Goal: Information Seeking & Learning: Learn about a topic

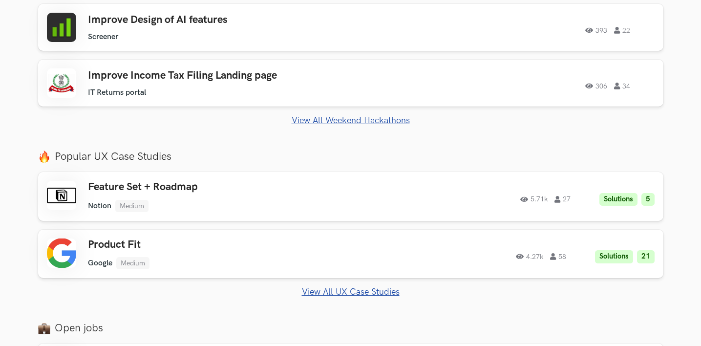
scroll to position [400, 0]
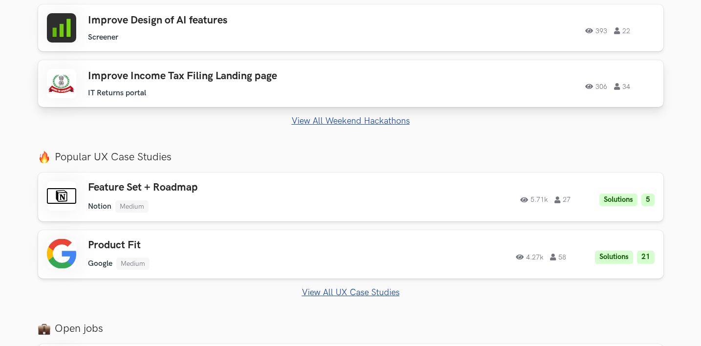
click at [335, 91] on ul "IT Returns portal" at bounding box center [227, 92] width 278 height 9
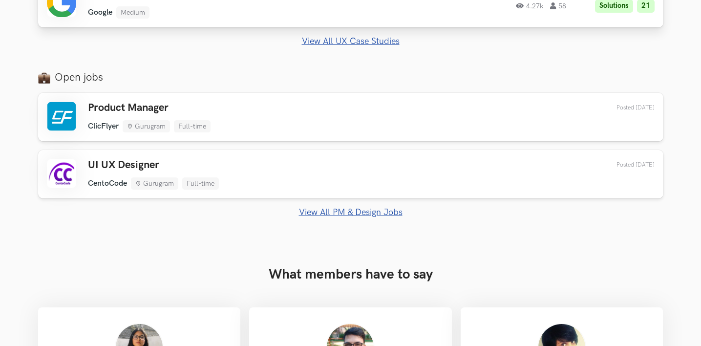
scroll to position [652, 0]
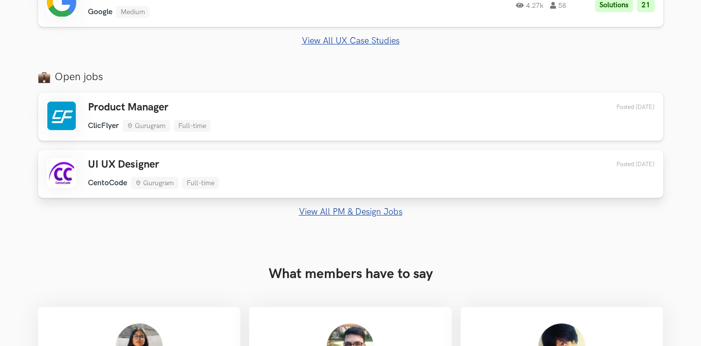
click at [391, 157] on link "UI UX Designer CentoCode Gurugram Full-time CentoCode Gurugram Full-time 3 days…" at bounding box center [351, 174] width 626 height 48
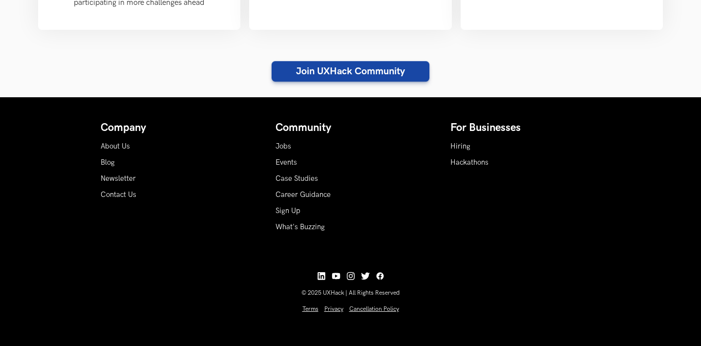
scroll to position [1147, 0]
click at [290, 167] on link "Events" at bounding box center [287, 162] width 22 height 8
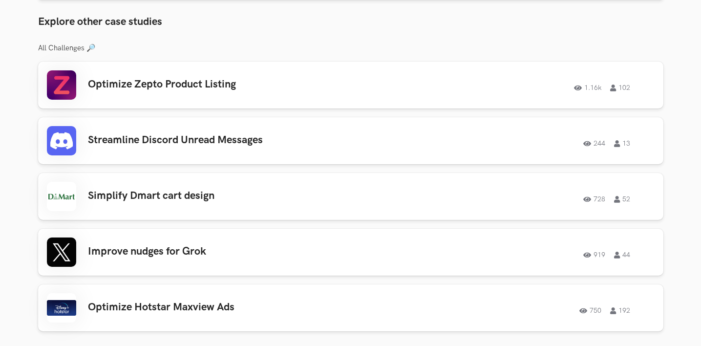
scroll to position [803, 0]
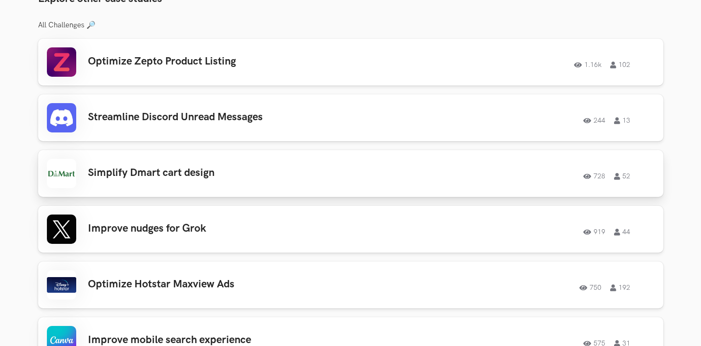
click at [397, 173] on div "728 52" at bounding box center [522, 173] width 266 height 13
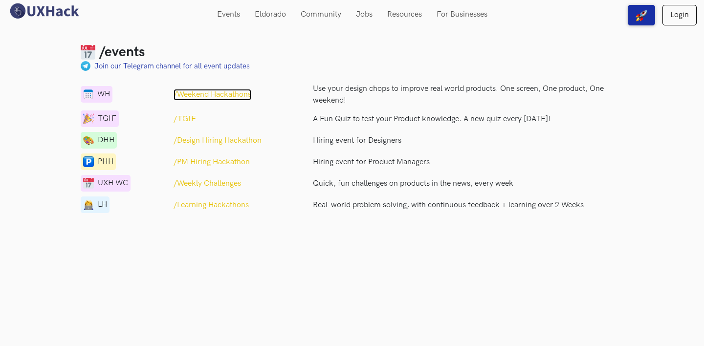
click at [225, 95] on p "/Weekend Hackathons" at bounding box center [212, 95] width 78 height 12
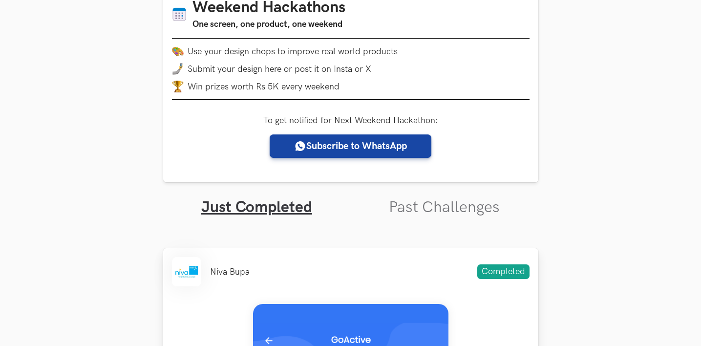
scroll to position [169, 0]
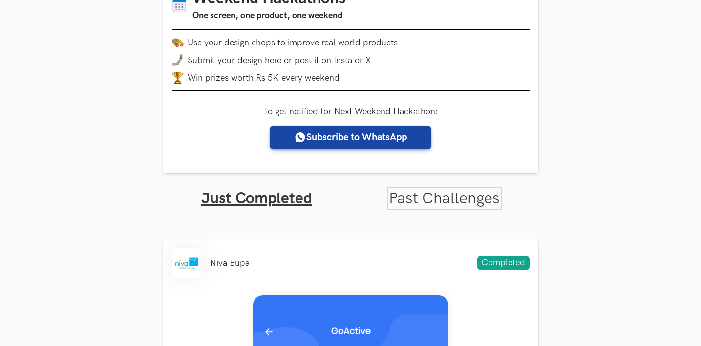
click at [415, 197] on link "Past Challenges" at bounding box center [444, 198] width 111 height 19
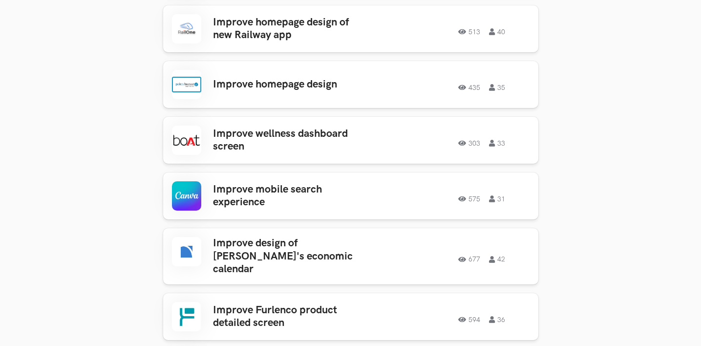
scroll to position [496, 0]
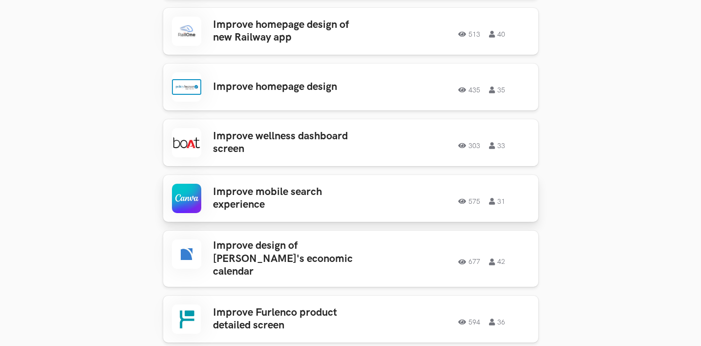
click at [343, 191] on h3 "Improve mobile search experience" at bounding box center [289, 199] width 152 height 26
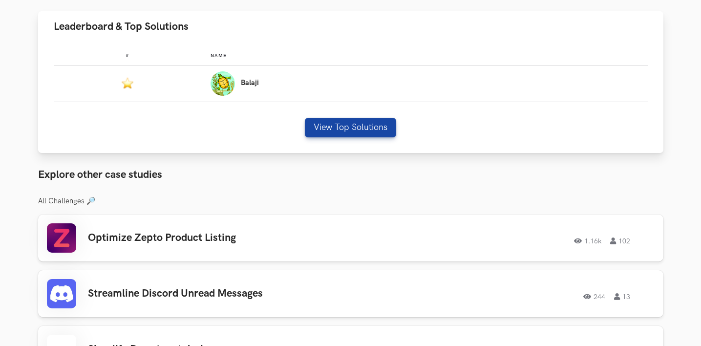
scroll to position [630, 0]
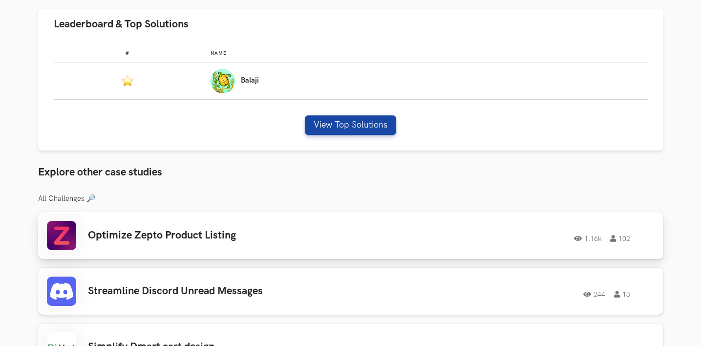
click at [479, 226] on div "Optimize Zepto Product Listing 1.16k 102 1.16k 102" at bounding box center [351, 235] width 608 height 29
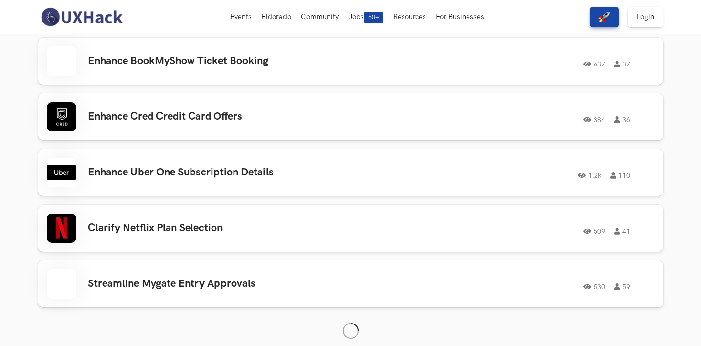
scroll to position [778, 0]
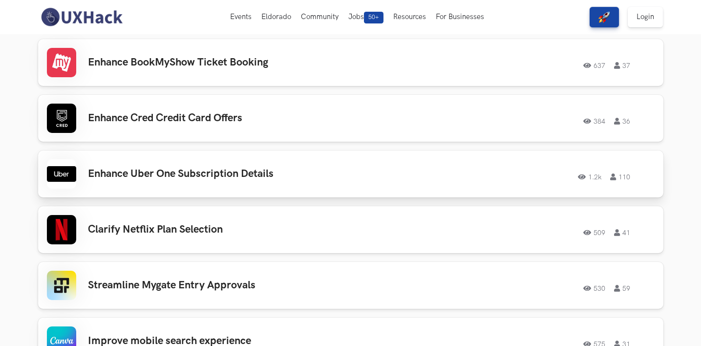
click at [443, 186] on div "Enhance Uber One Subscription Details 1.2k 110 1.2k 110" at bounding box center [351, 173] width 608 height 29
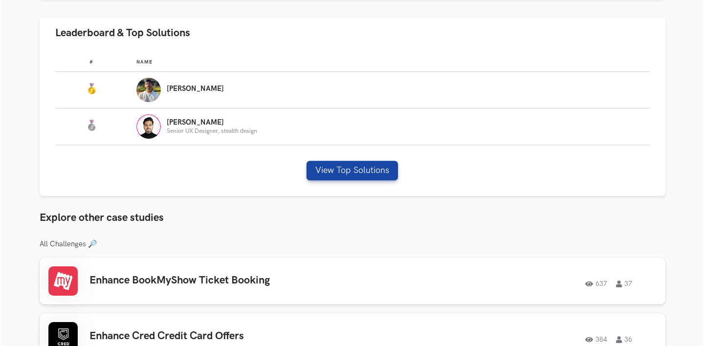
scroll to position [625, 0]
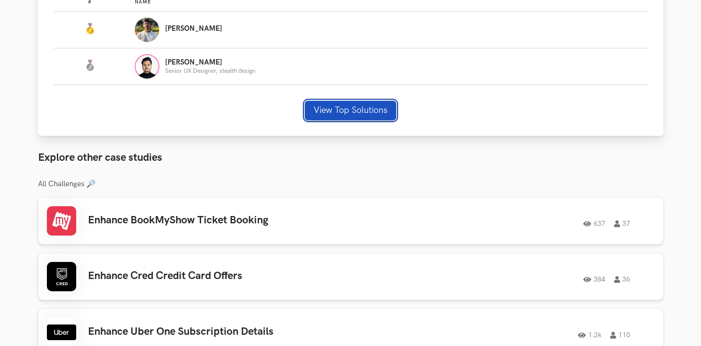
click at [366, 101] on button "View Top Solutions" at bounding box center [350, 111] width 91 height 20
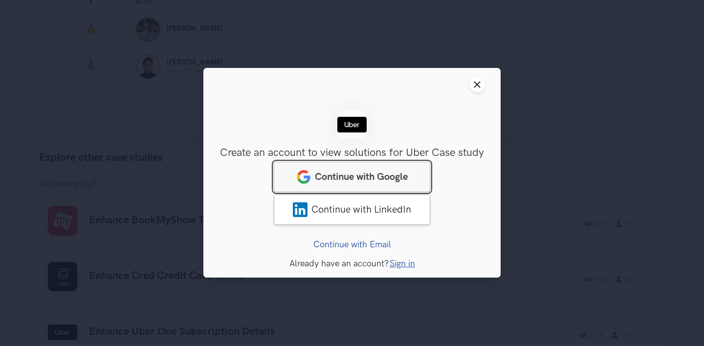
click at [397, 180] on span "Continue with Google" at bounding box center [361, 178] width 93 height 12
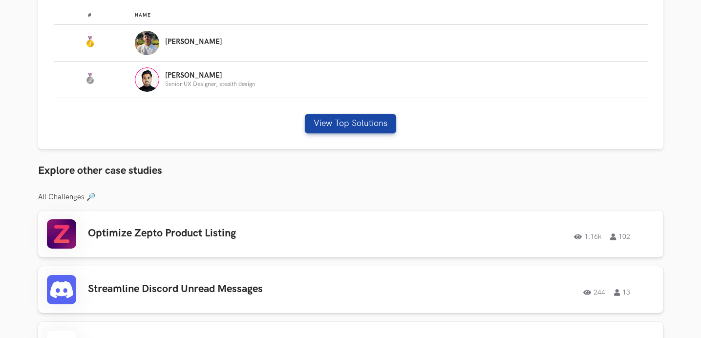
scroll to position [598, 0]
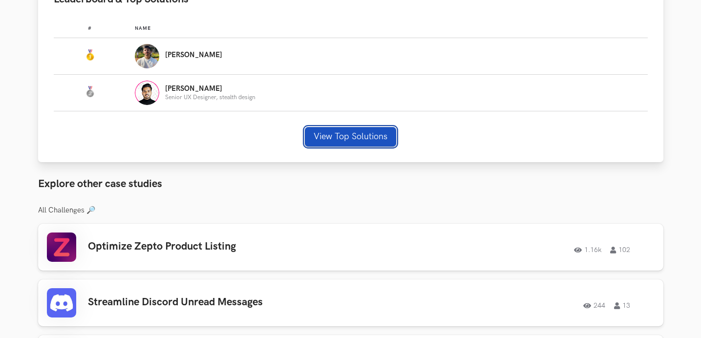
click at [370, 127] on button "View Top Solutions" at bounding box center [350, 137] width 91 height 20
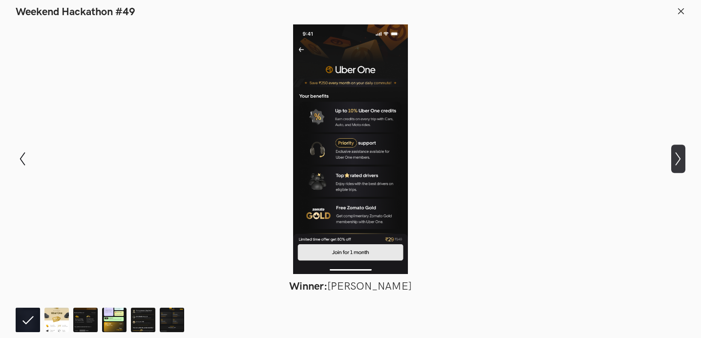
click at [682, 155] on icon "Show next slide" at bounding box center [678, 159] width 14 height 14
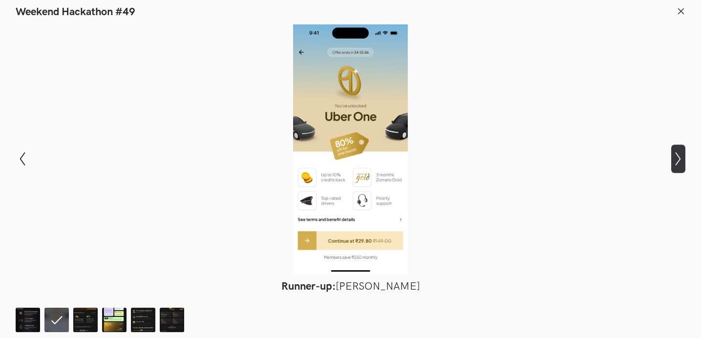
click at [682, 155] on icon "Show next slide" at bounding box center [678, 159] width 14 height 14
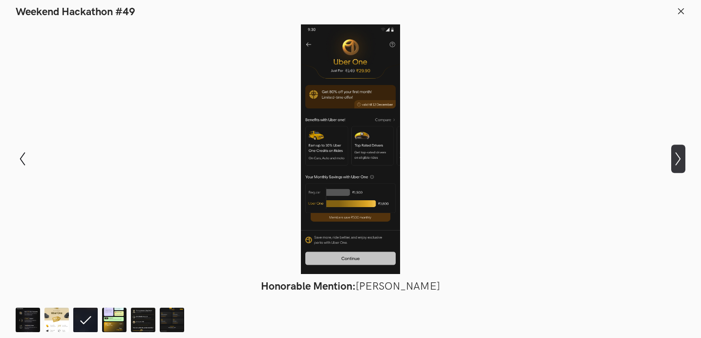
click at [682, 155] on icon "Show next slide" at bounding box center [678, 159] width 14 height 14
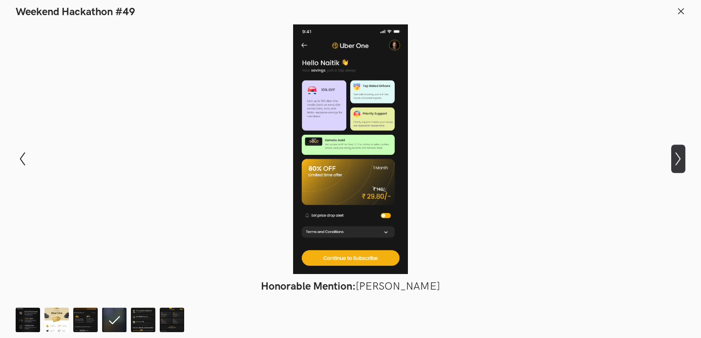
click at [678, 159] on icon "Show next slide" at bounding box center [678, 159] width 14 height 14
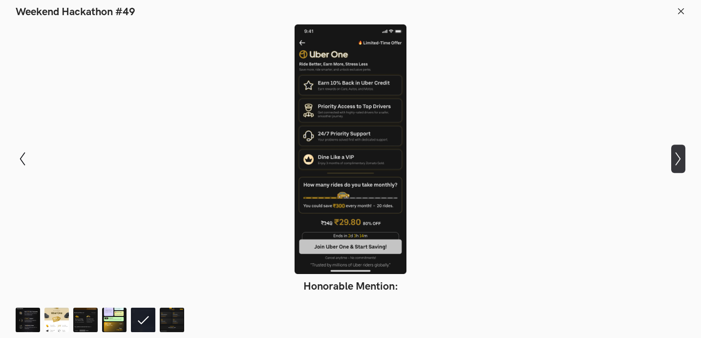
click at [678, 159] on icon "Show next slide" at bounding box center [678, 159] width 14 height 14
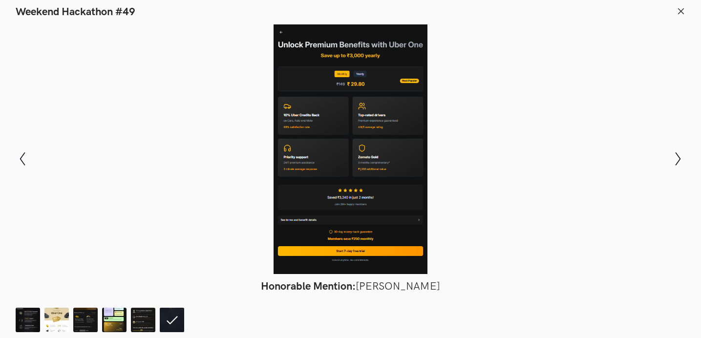
click at [681, 11] on line at bounding box center [681, 10] width 5 height 5
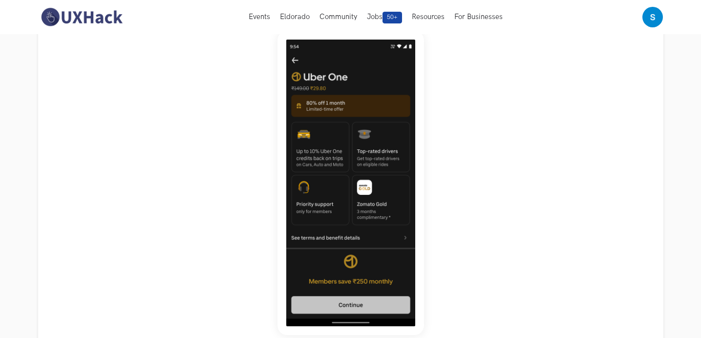
scroll to position [107, 0]
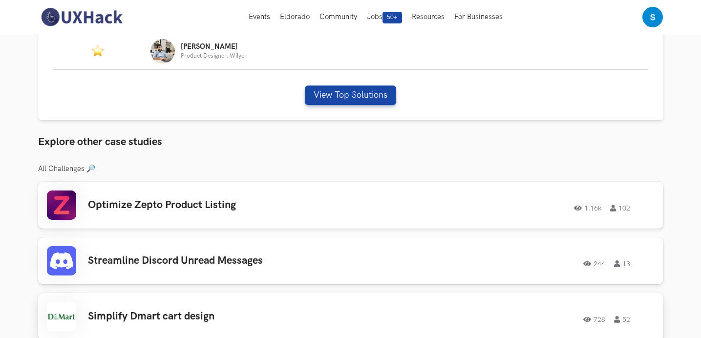
scroll to position [606, 0]
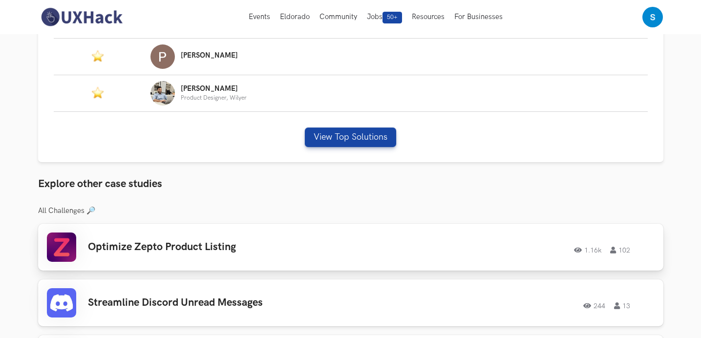
click at [390, 256] on div "Optimize Zepto Product Listing 1.16k 102 1.16k 102" at bounding box center [351, 247] width 608 height 29
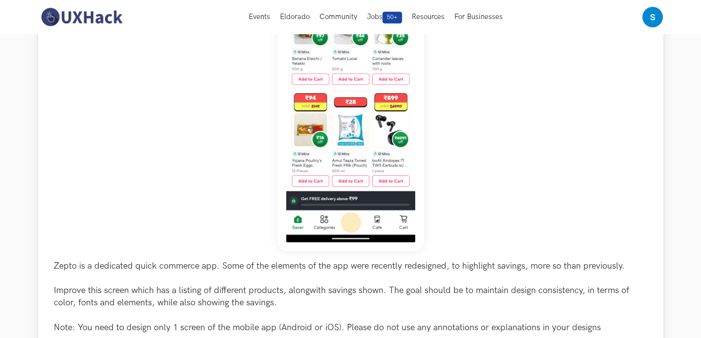
scroll to position [144, 0]
